Goal: Task Accomplishment & Management: Use online tool/utility

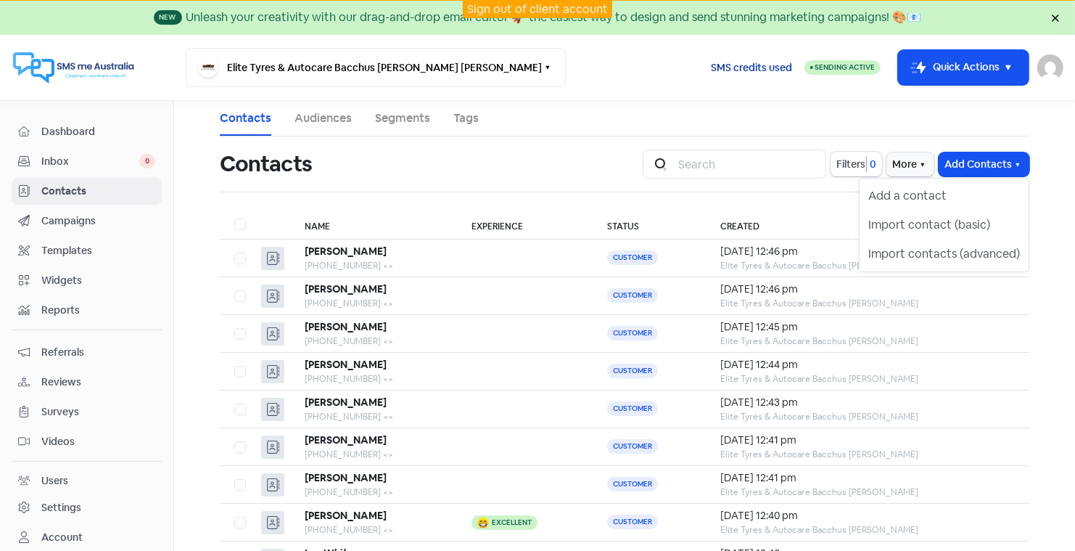
click at [745, 64] on span "SMS credits used" at bounding box center [751, 67] width 81 height 15
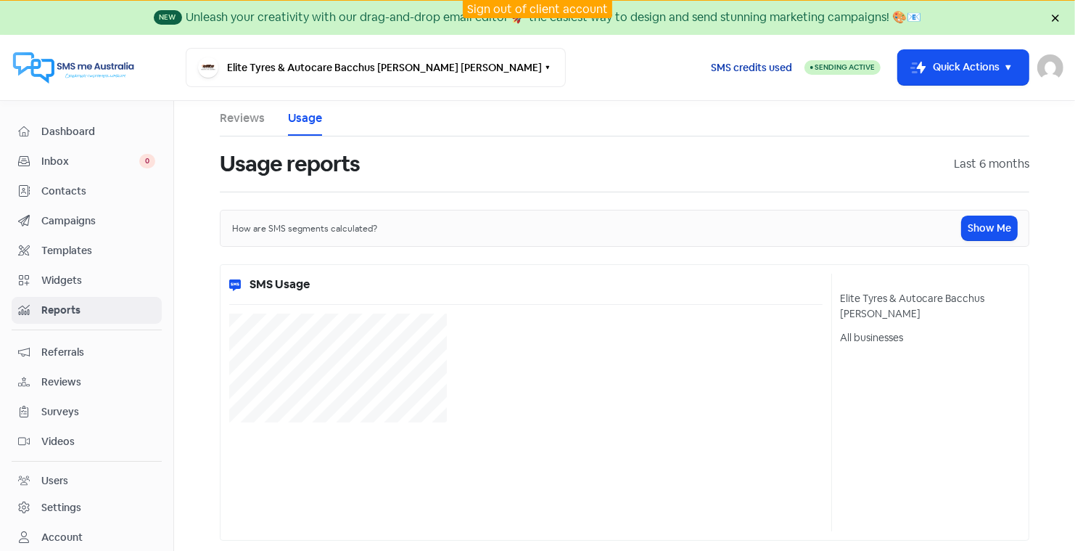
select select "[object Object]"
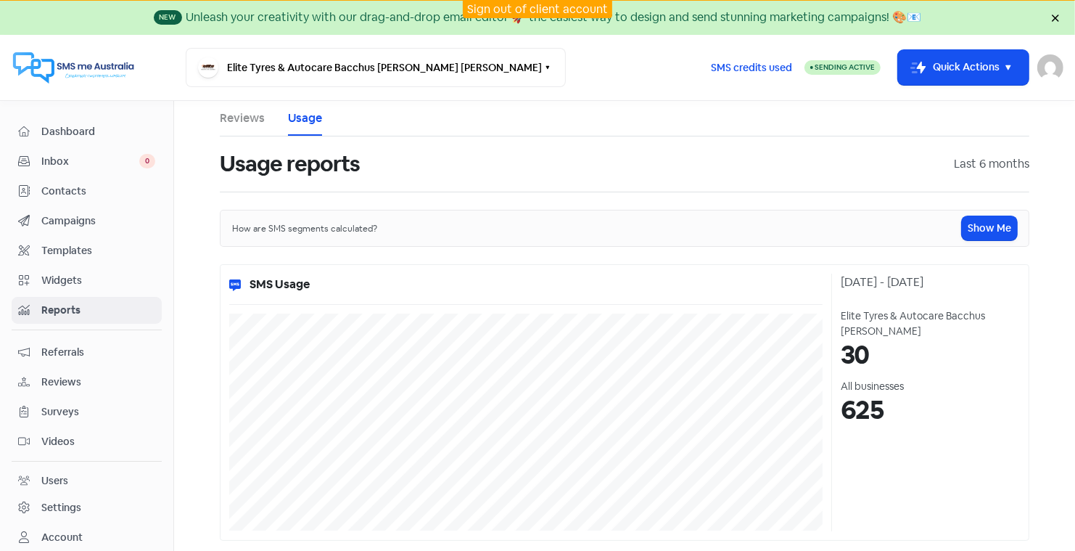
click at [544, 7] on link "Sign out of client account" at bounding box center [537, 8] width 141 height 15
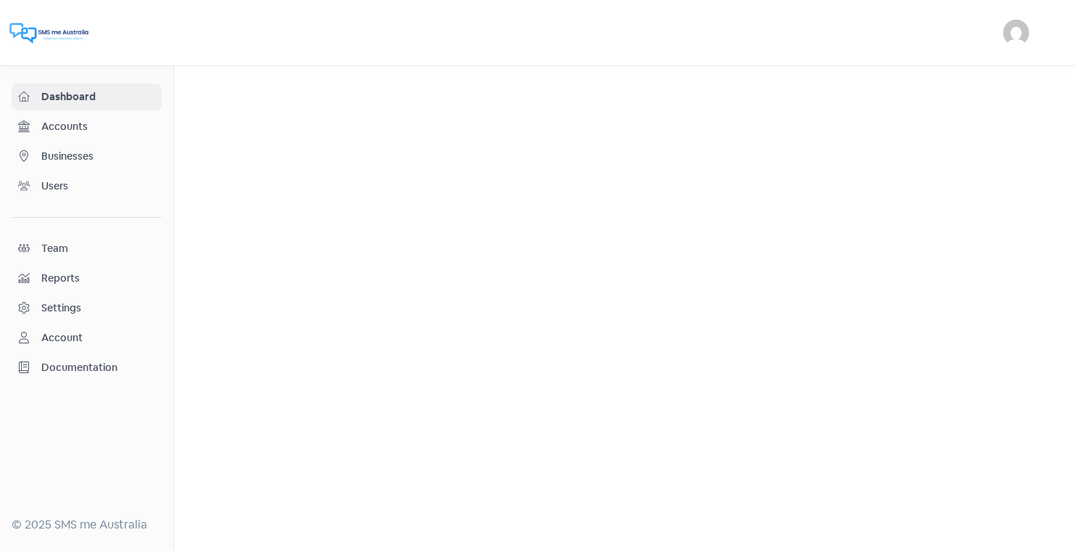
click at [81, 156] on span "Businesses" at bounding box center [98, 156] width 114 height 15
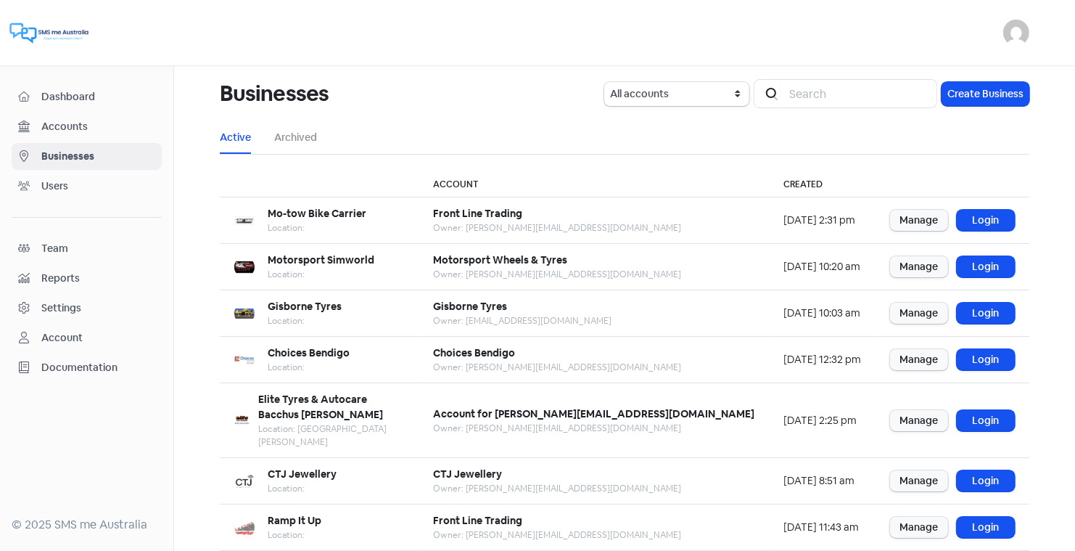
scroll to position [176, 0]
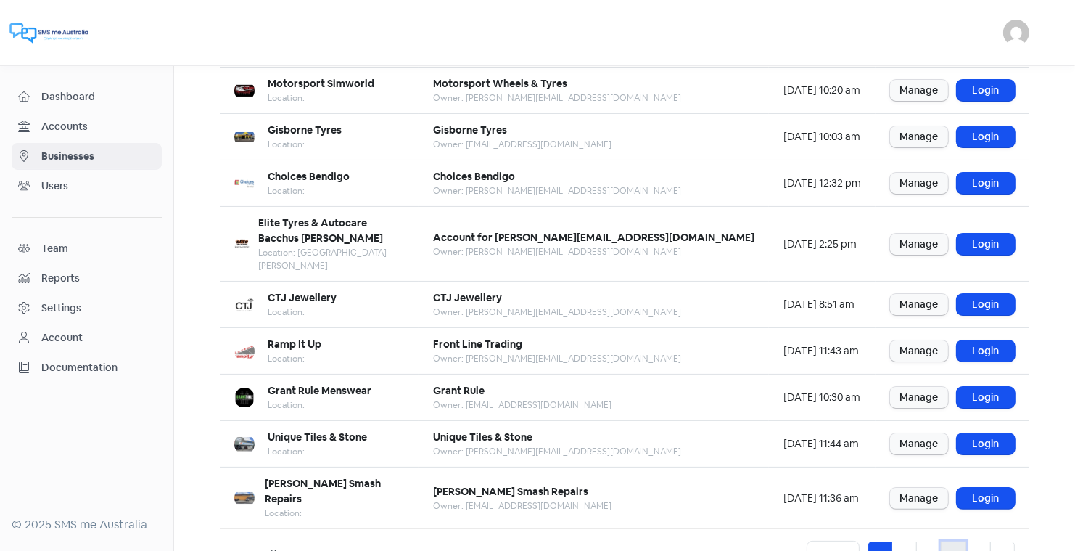
click at [954, 541] on link "4" at bounding box center [953, 555] width 25 height 28
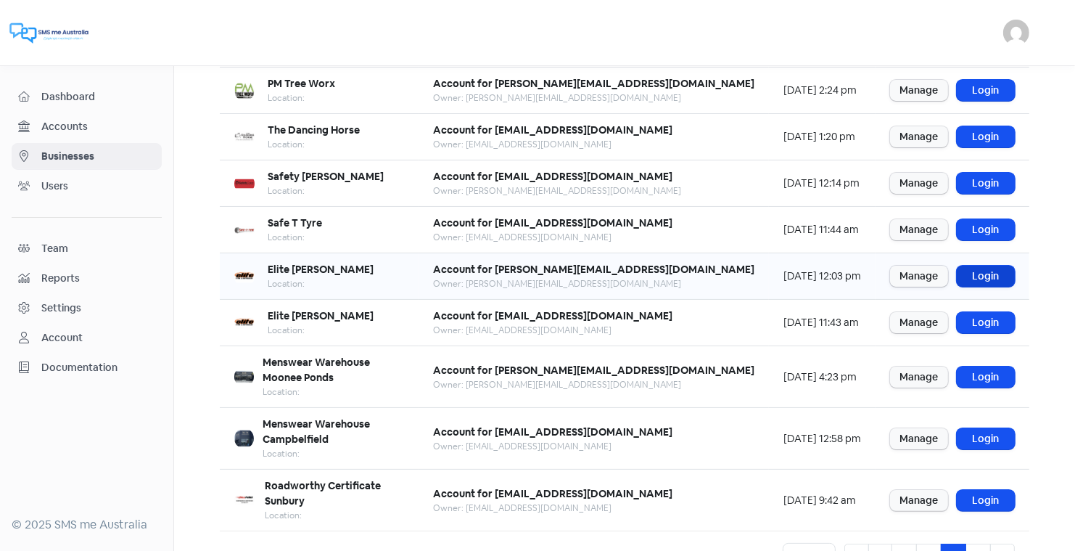
click at [979, 273] on link "Login" at bounding box center [986, 276] width 58 height 21
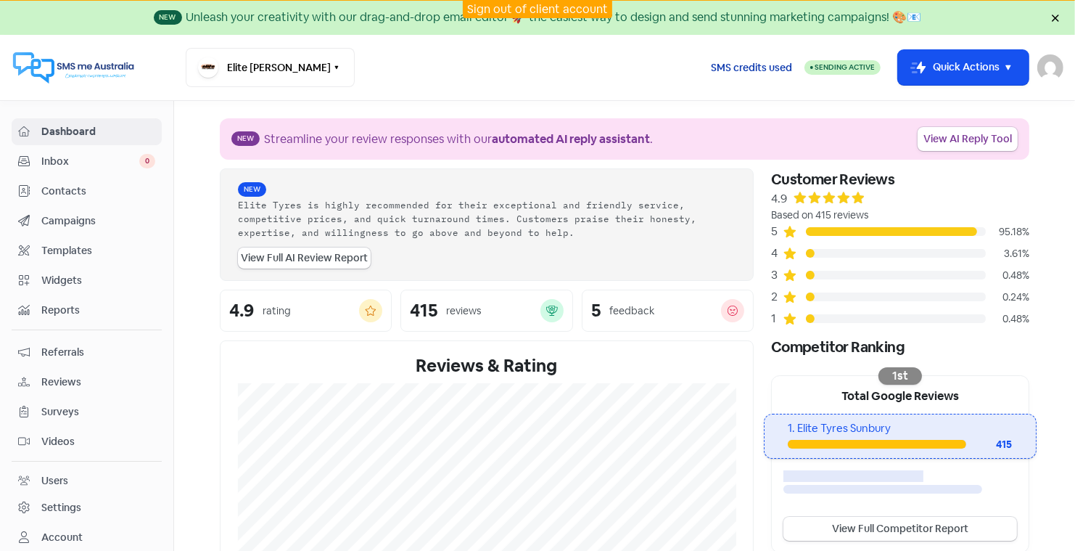
click at [758, 65] on span "SMS credits used" at bounding box center [751, 67] width 81 height 15
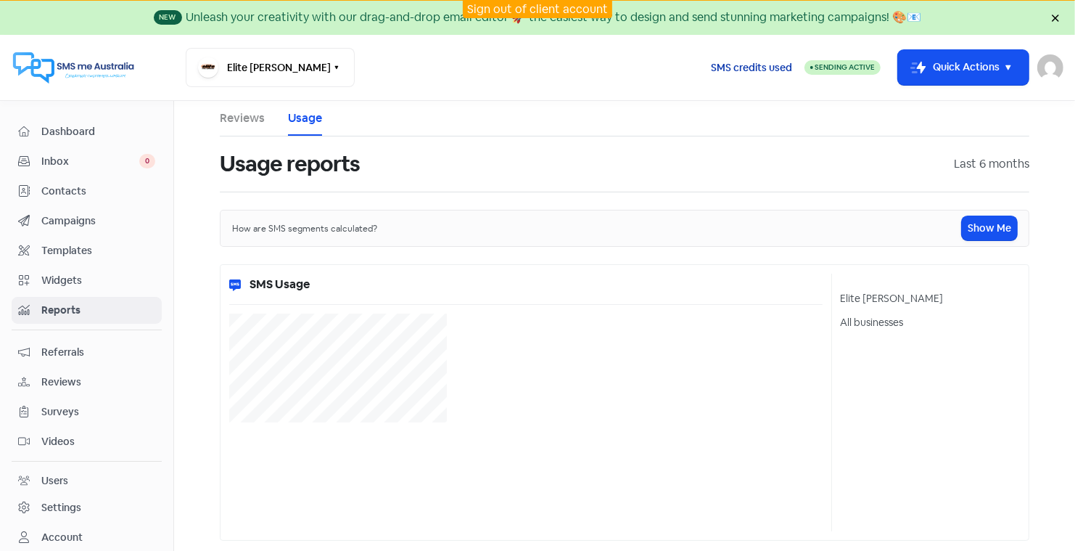
select select "[object Object]"
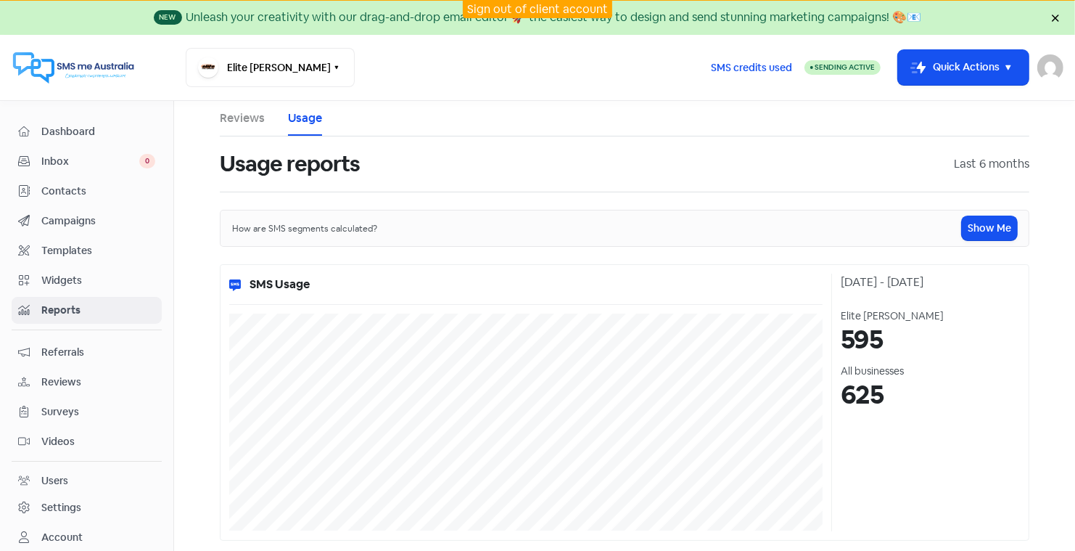
click at [551, 7] on link "Sign out of client account" at bounding box center [537, 8] width 141 height 15
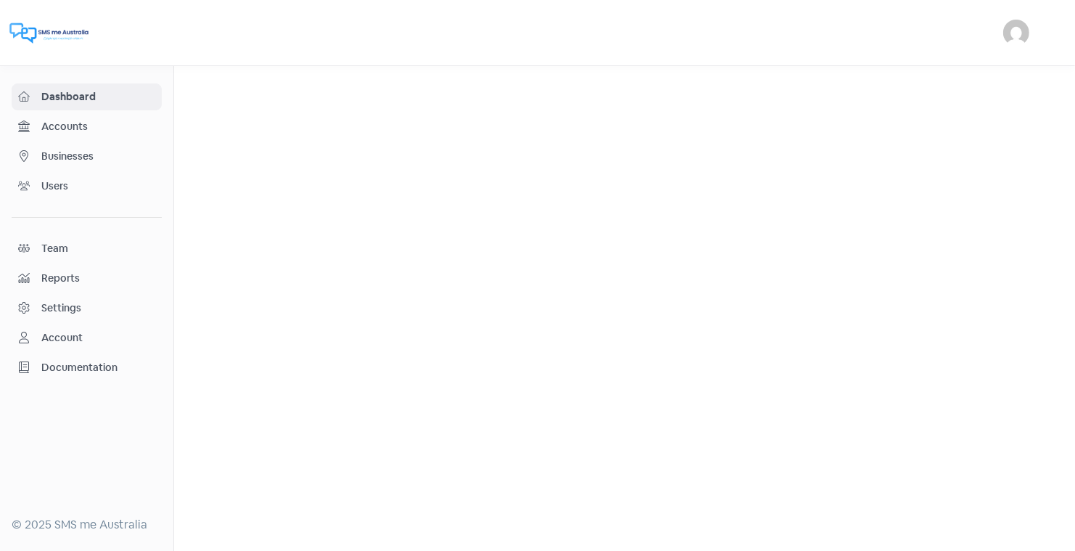
click at [79, 152] on span "Businesses" at bounding box center [98, 156] width 114 height 15
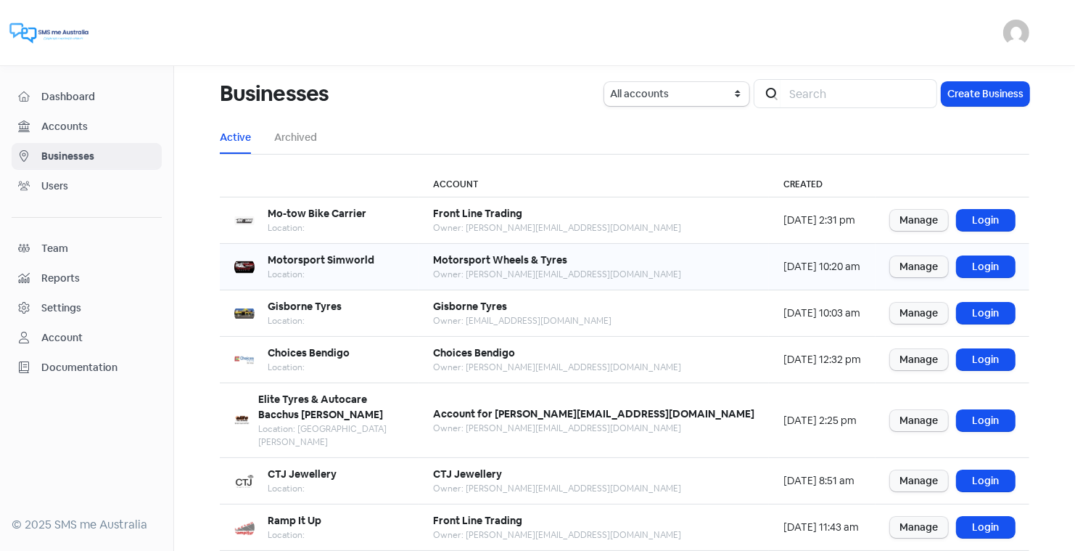
scroll to position [176, 0]
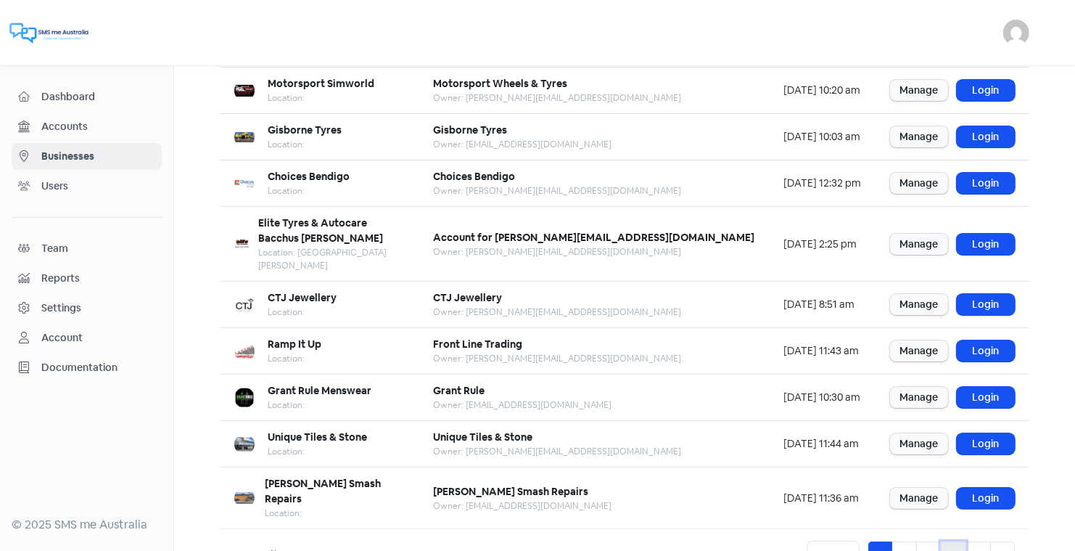
click at [953, 541] on link "4" at bounding box center [953, 555] width 25 height 28
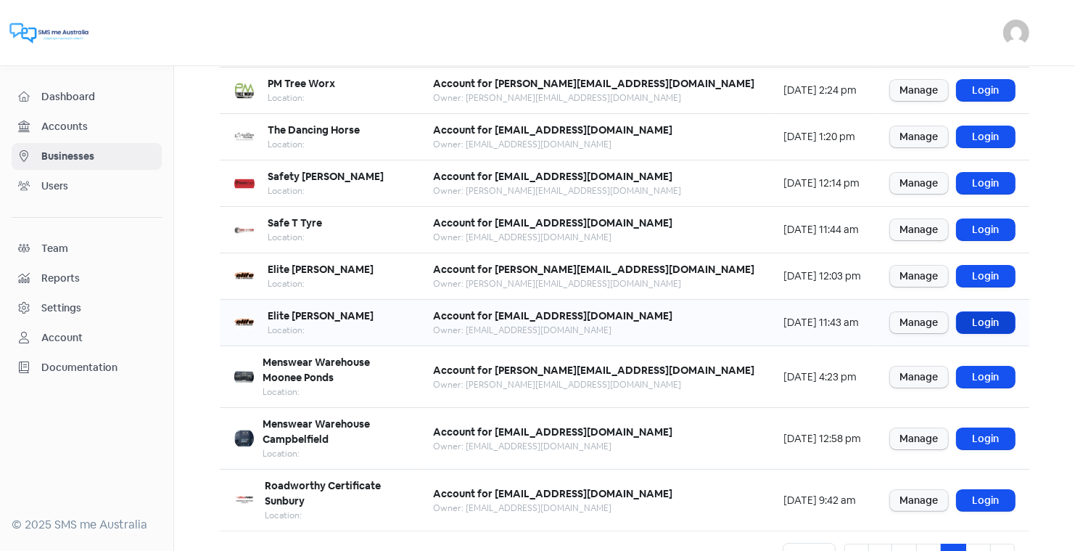
click at [980, 320] on link "Login" at bounding box center [986, 322] width 58 height 21
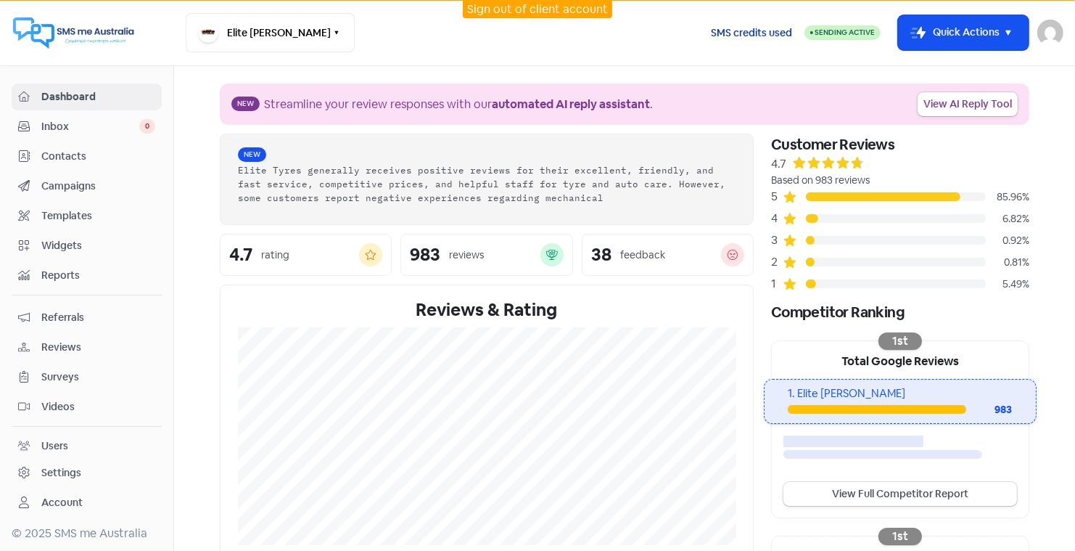
click at [749, 29] on span "SMS credits used" at bounding box center [751, 32] width 81 height 15
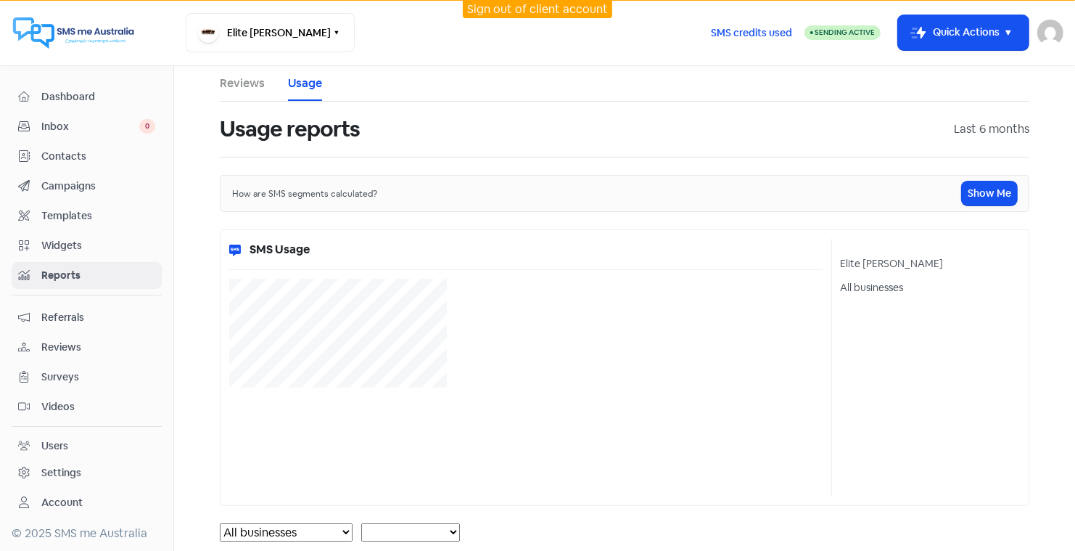
select select "[object Object]"
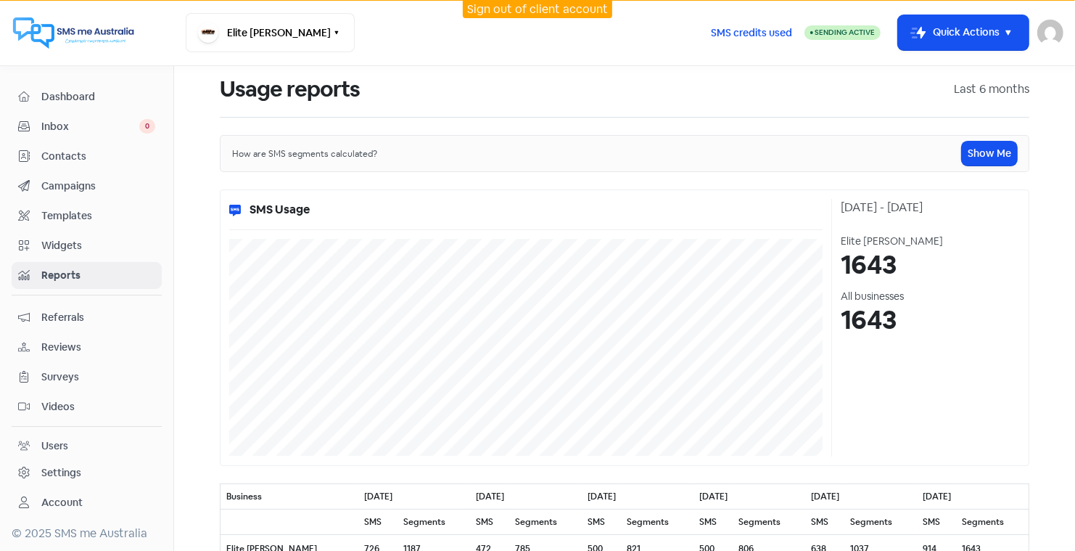
scroll to position [49, 0]
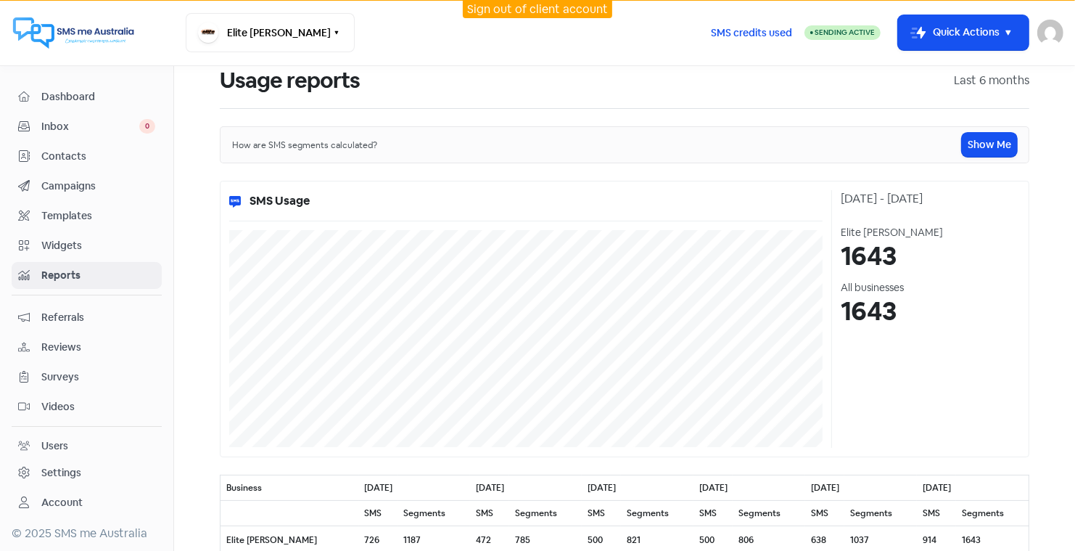
click at [80, 92] on span "Dashboard" at bounding box center [98, 96] width 114 height 15
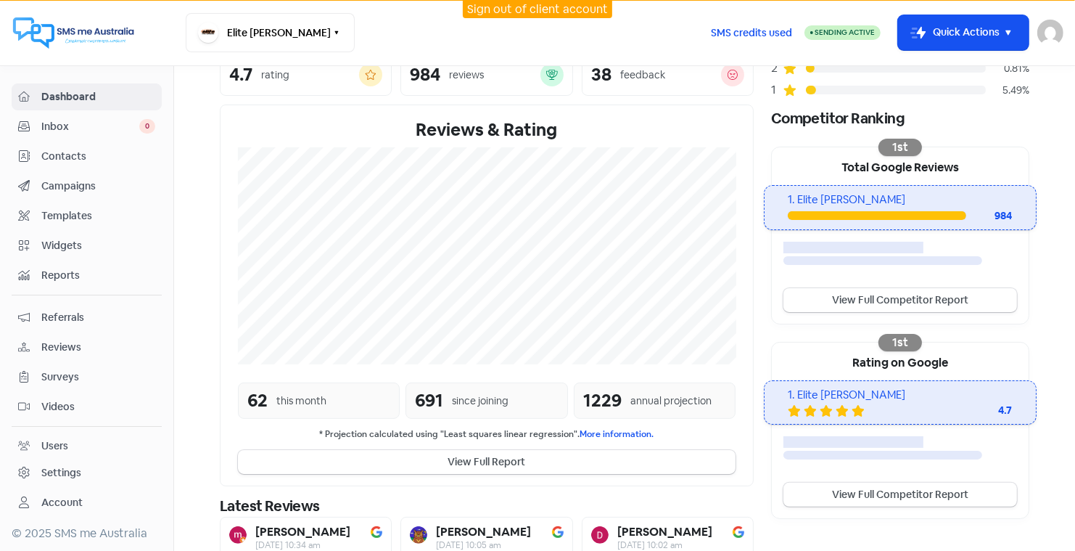
scroll to position [215, 0]
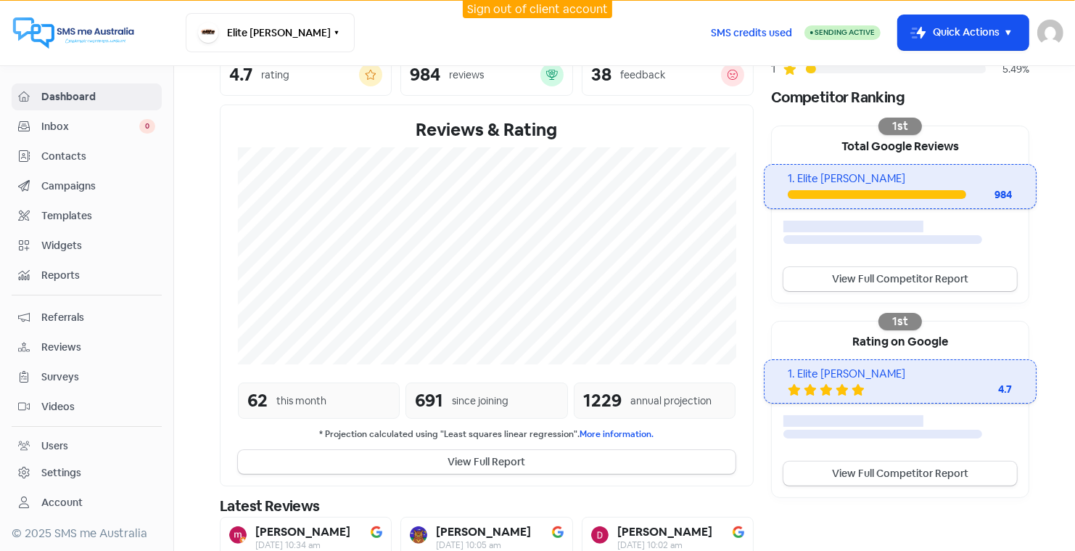
click at [537, 10] on link "Sign out of client account" at bounding box center [537, 8] width 141 height 15
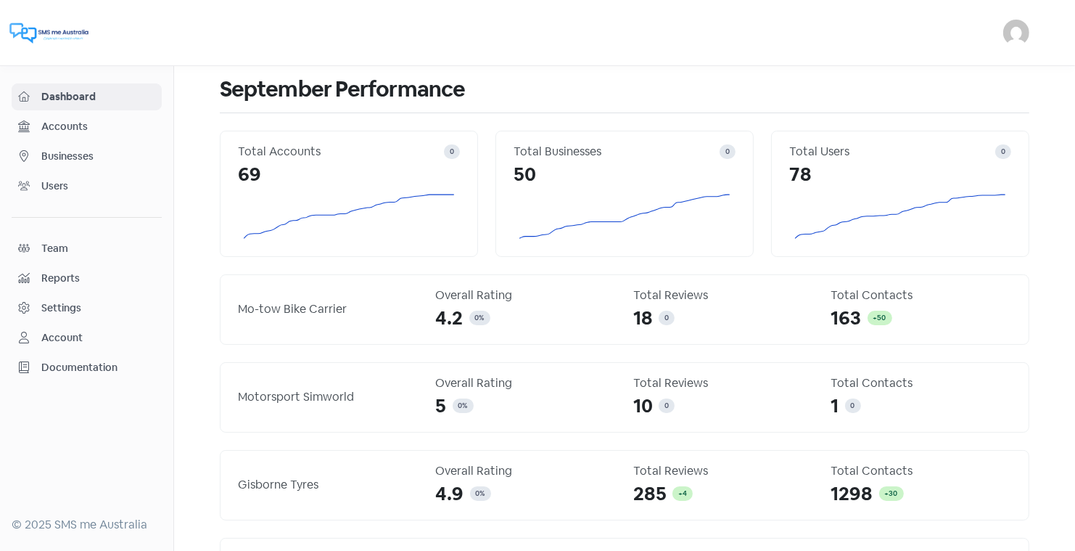
click at [73, 155] on span "Businesses" at bounding box center [98, 156] width 114 height 15
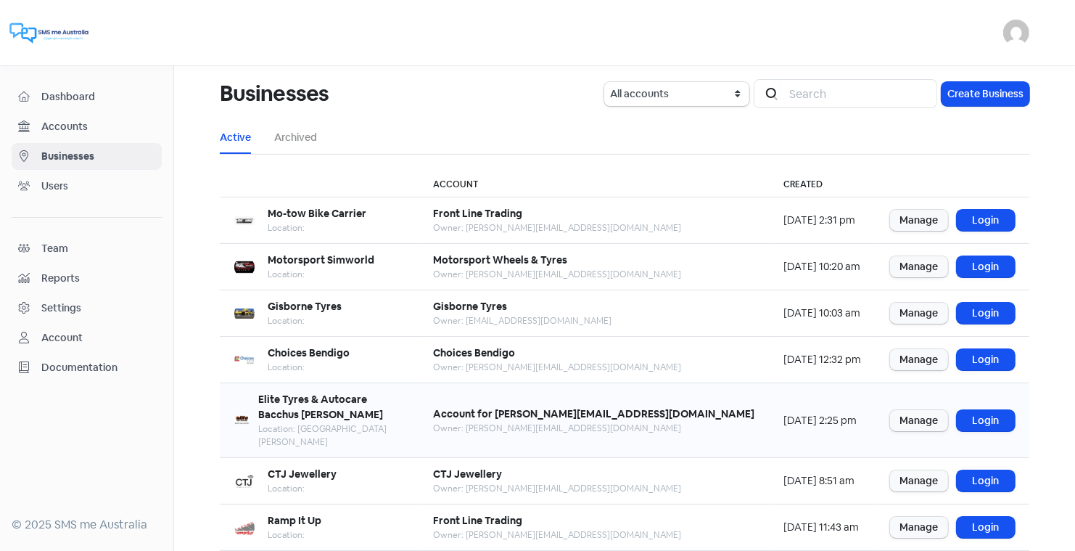
scroll to position [176, 0]
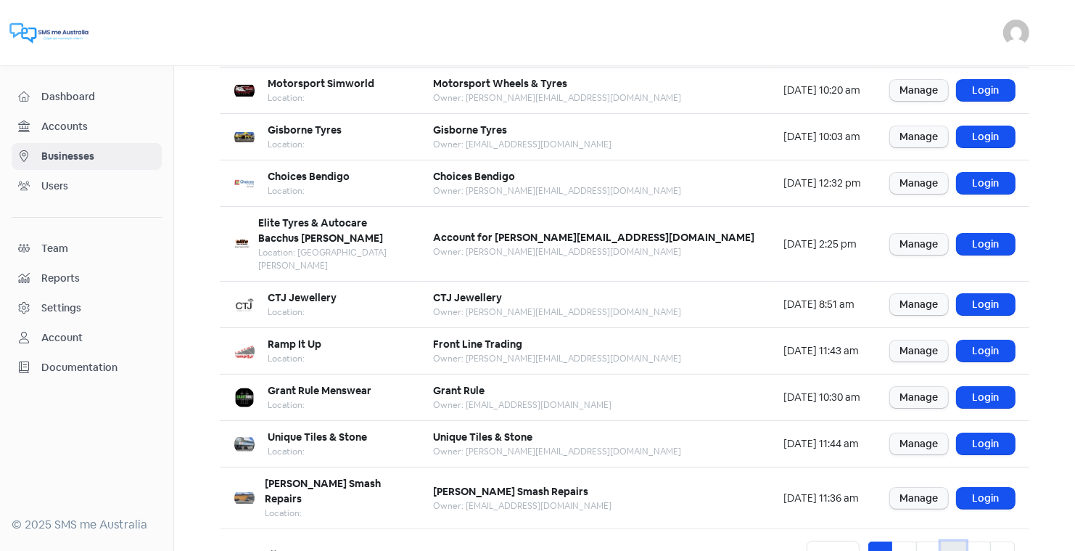
click at [954, 541] on link "4" at bounding box center [953, 555] width 25 height 28
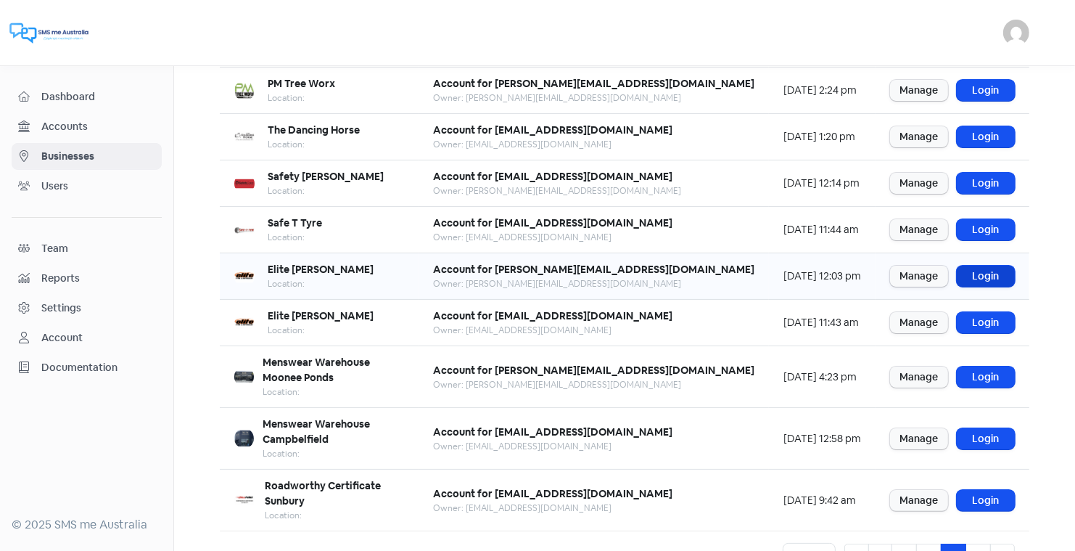
click at [989, 273] on link "Login" at bounding box center [986, 276] width 58 height 21
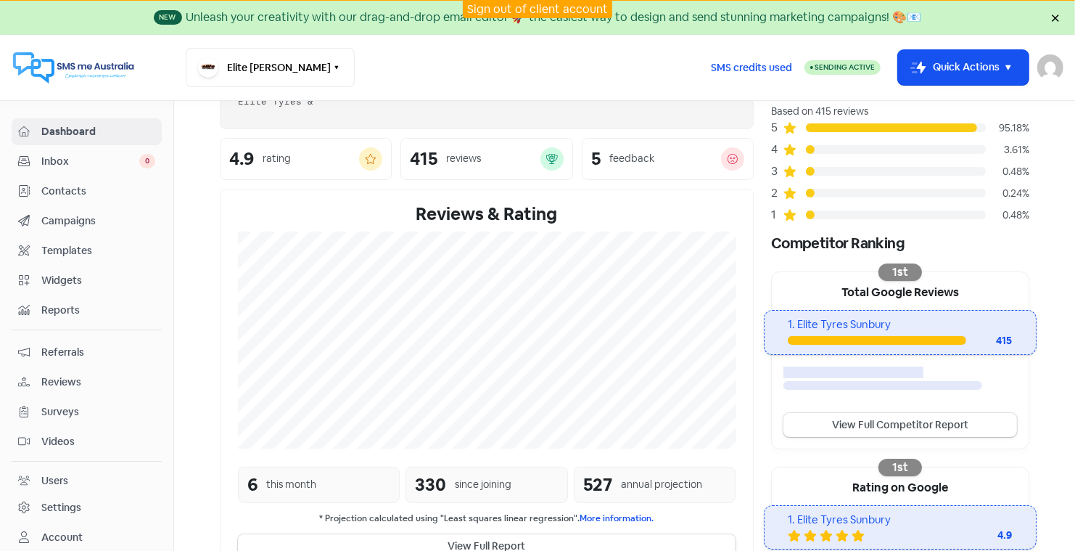
scroll to position [107, 0]
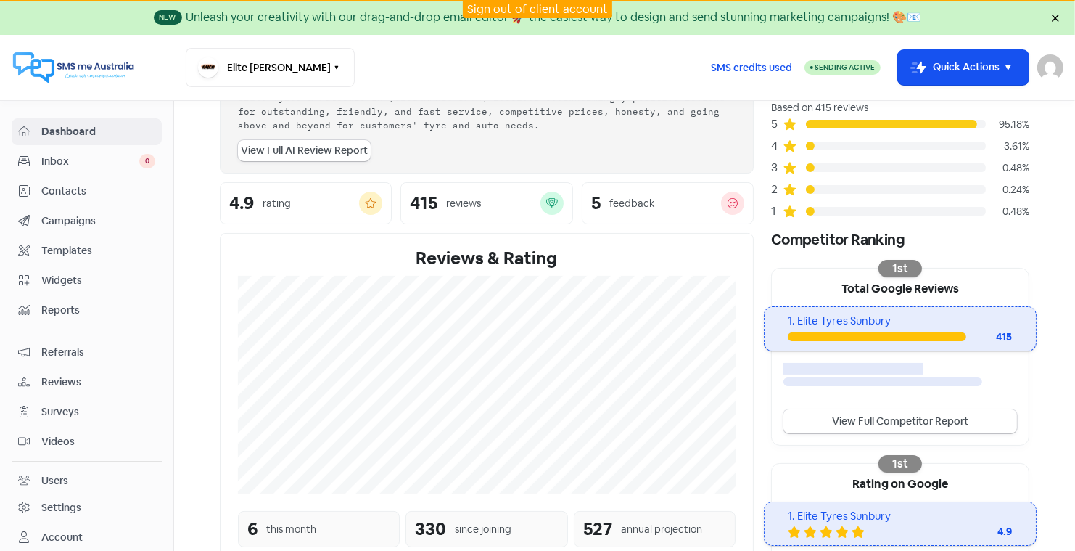
click at [563, 6] on link "Sign out of client account" at bounding box center [537, 8] width 141 height 15
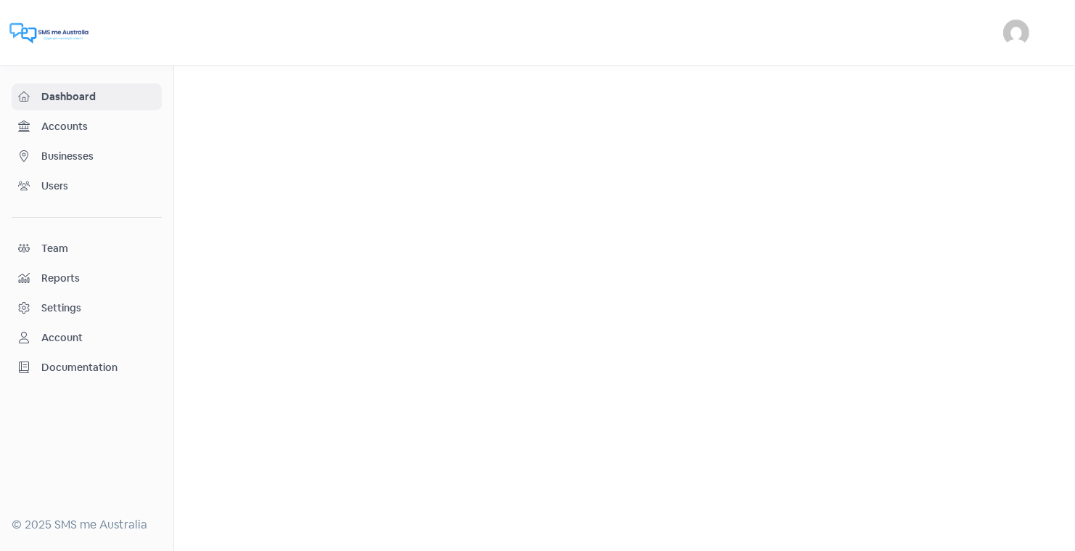
click at [78, 154] on span "Businesses" at bounding box center [98, 156] width 114 height 15
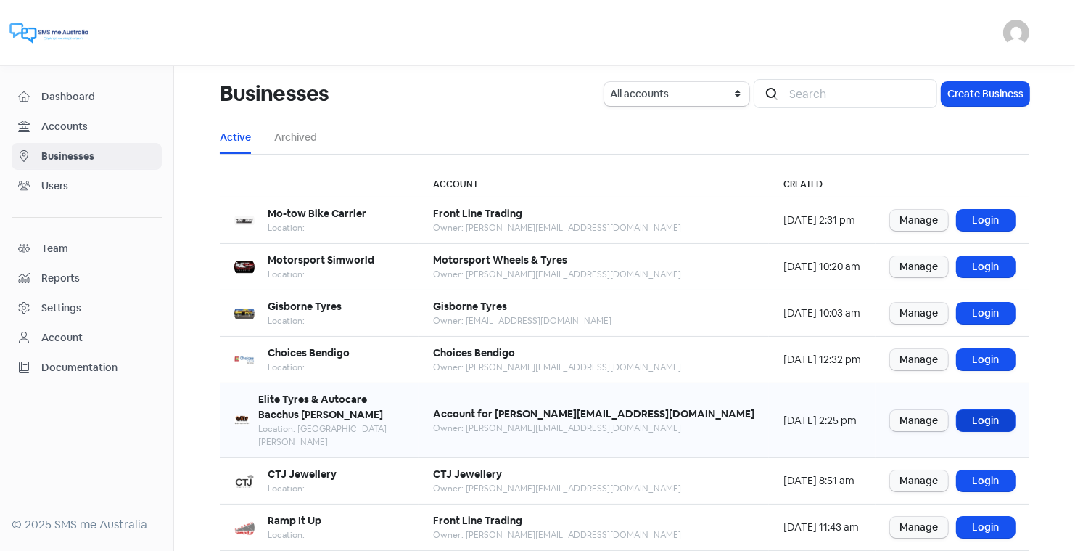
click at [985, 410] on link "Login" at bounding box center [986, 420] width 58 height 21
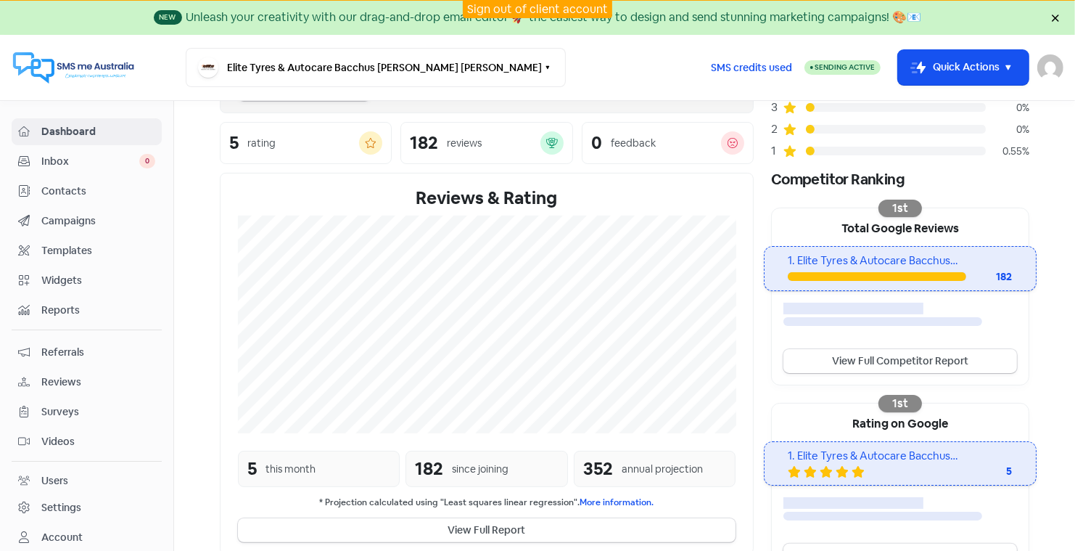
scroll to position [189, 0]
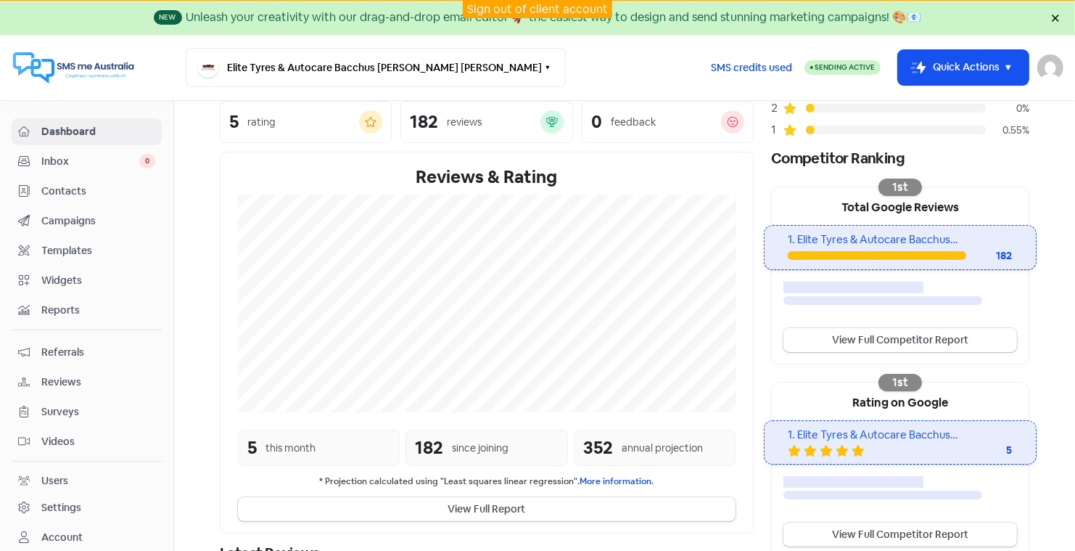
click at [517, 4] on link "Sign out of client account" at bounding box center [537, 8] width 141 height 15
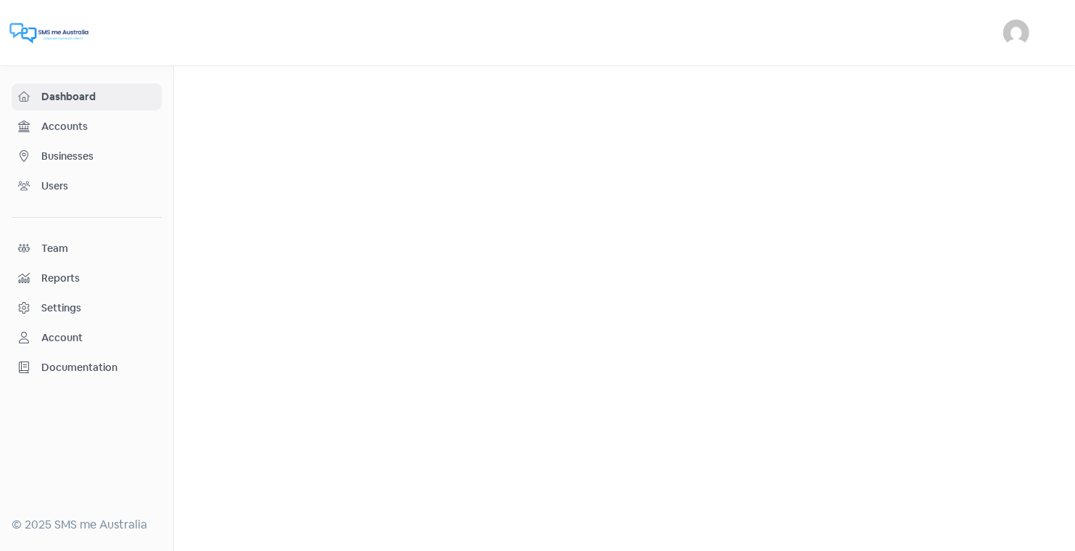
click at [81, 154] on span "Businesses" at bounding box center [98, 156] width 114 height 15
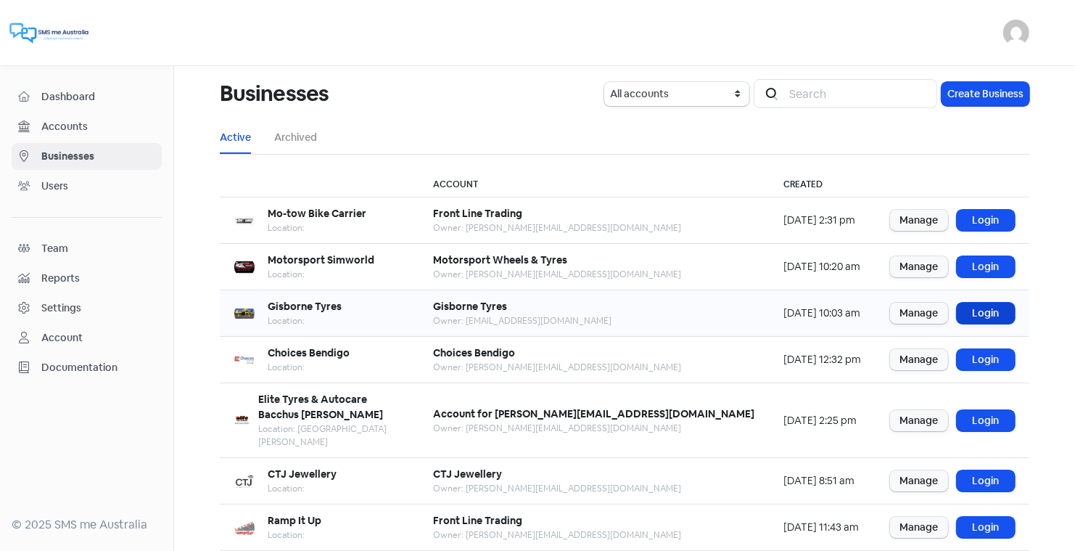
click at [993, 308] on link "Login" at bounding box center [986, 313] width 58 height 21
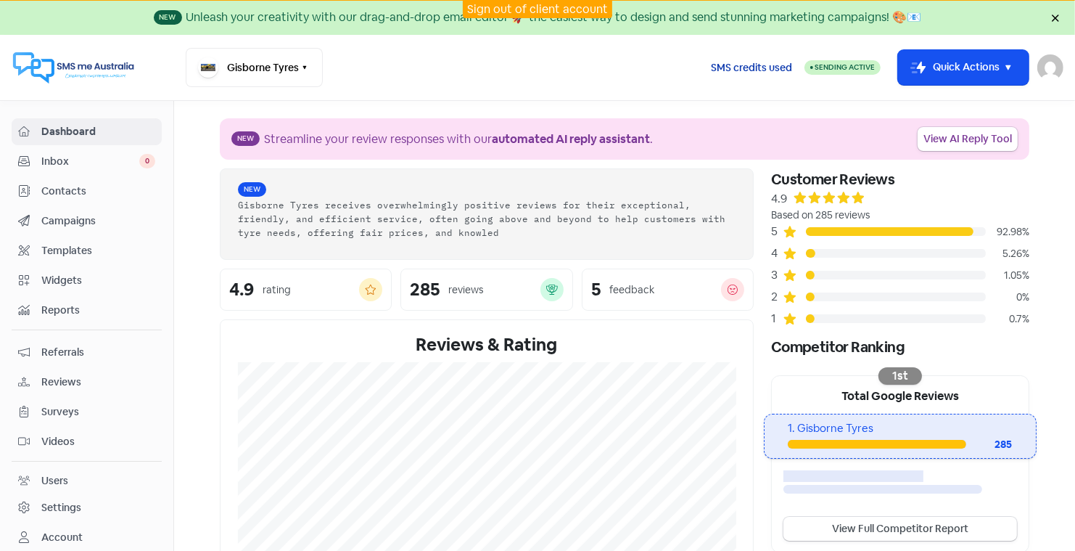
click at [747, 67] on span "SMS credits used" at bounding box center [751, 67] width 81 height 15
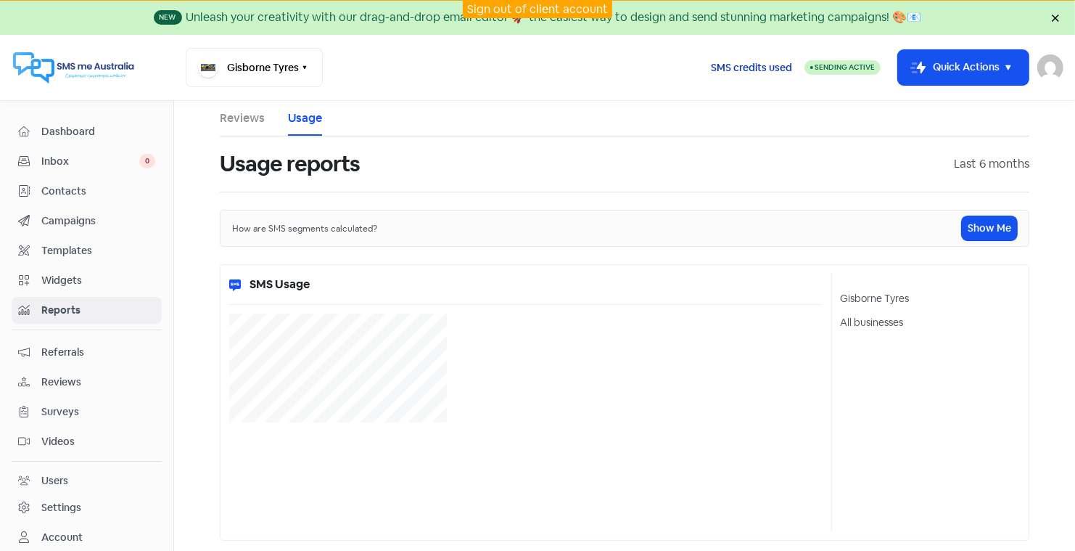
select select "[object Object]"
